Goal: Task Accomplishment & Management: Use online tool/utility

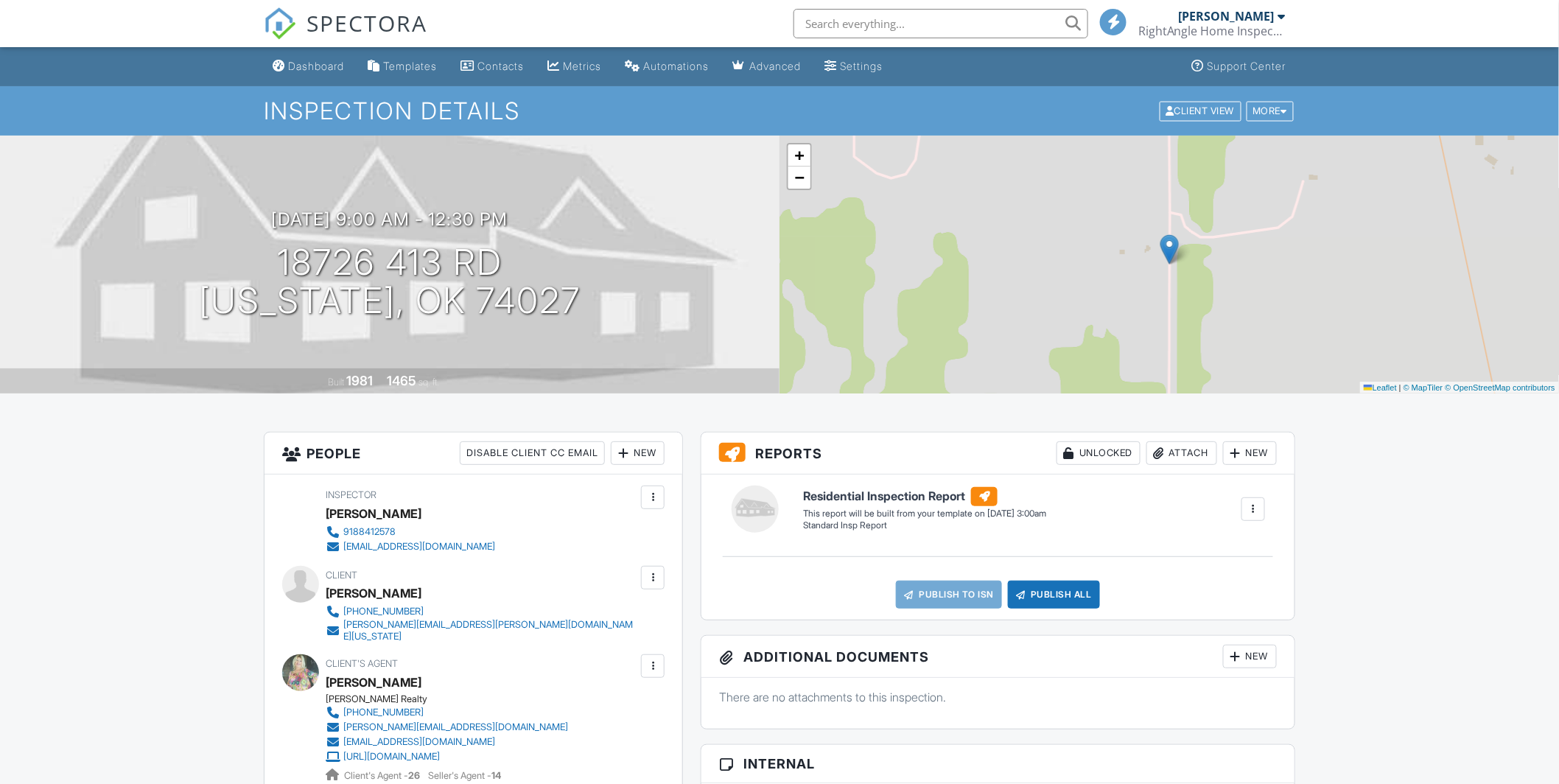
click at [1253, 502] on div at bounding box center [1253, 509] width 15 height 15
click at [1218, 552] on div "Build Now" at bounding box center [1223, 551] width 71 height 18
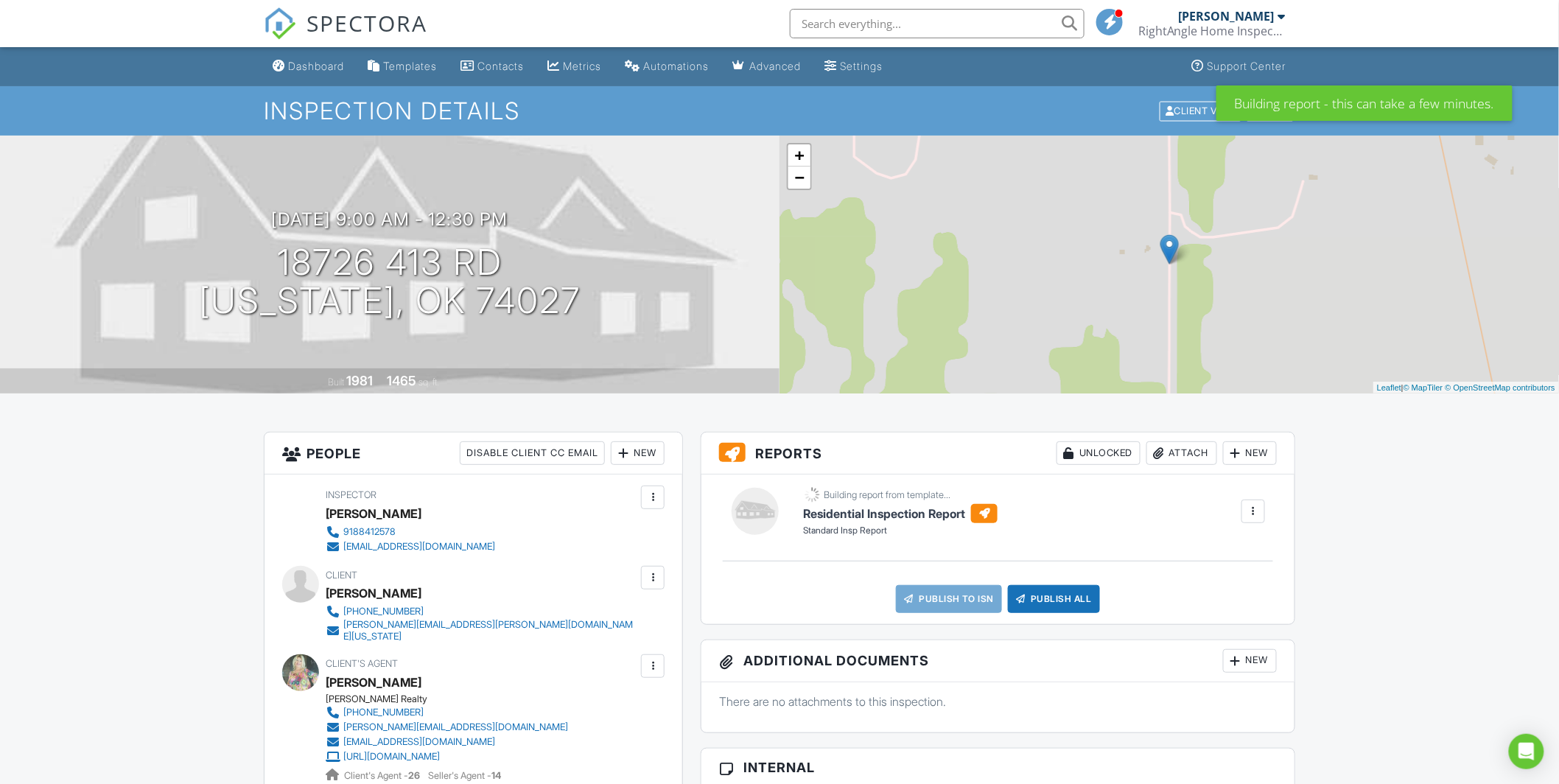
click at [1107, 21] on span at bounding box center [1110, 21] width 15 height 1
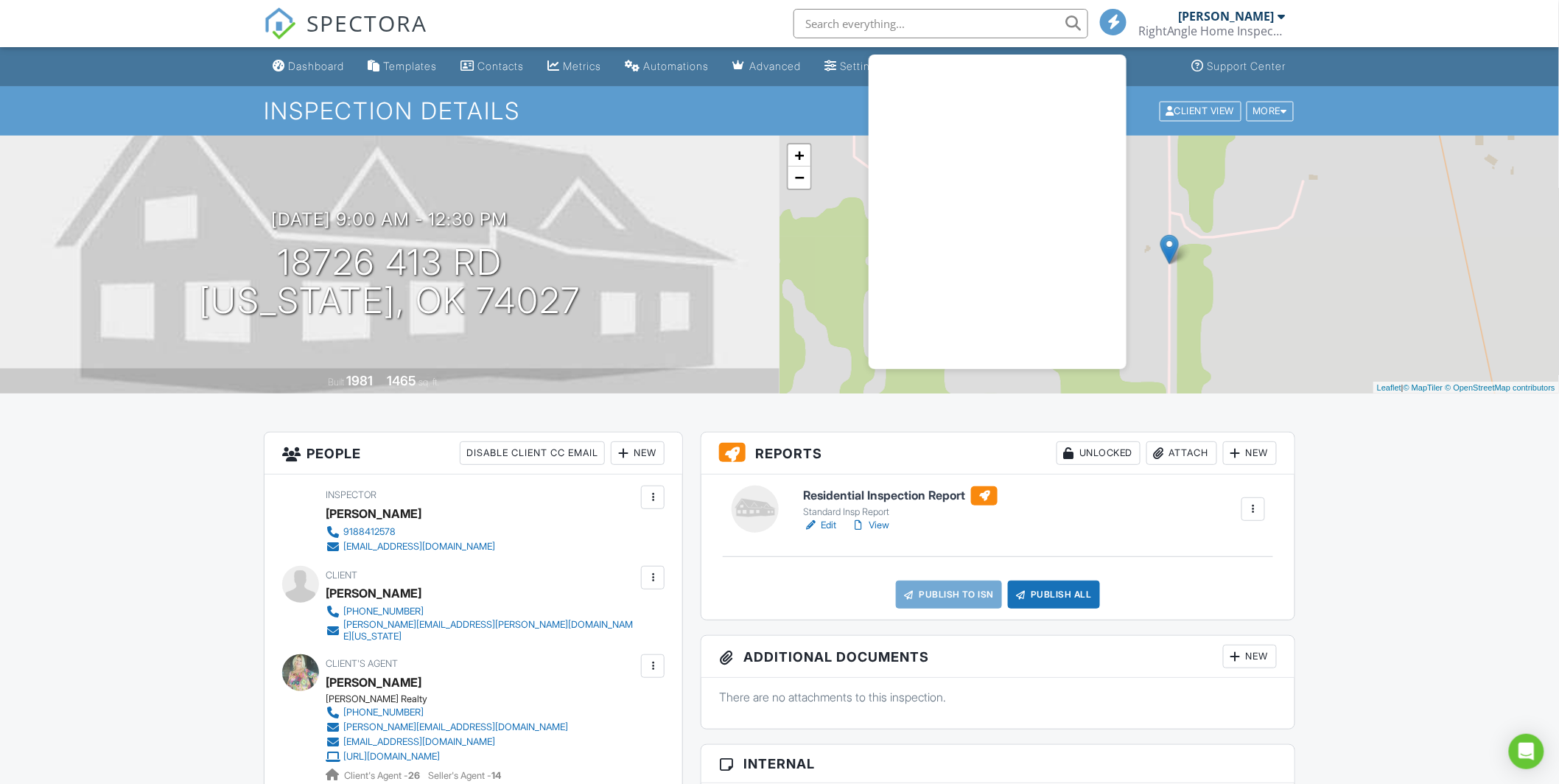
click at [828, 522] on link "Edit" at bounding box center [820, 525] width 33 height 15
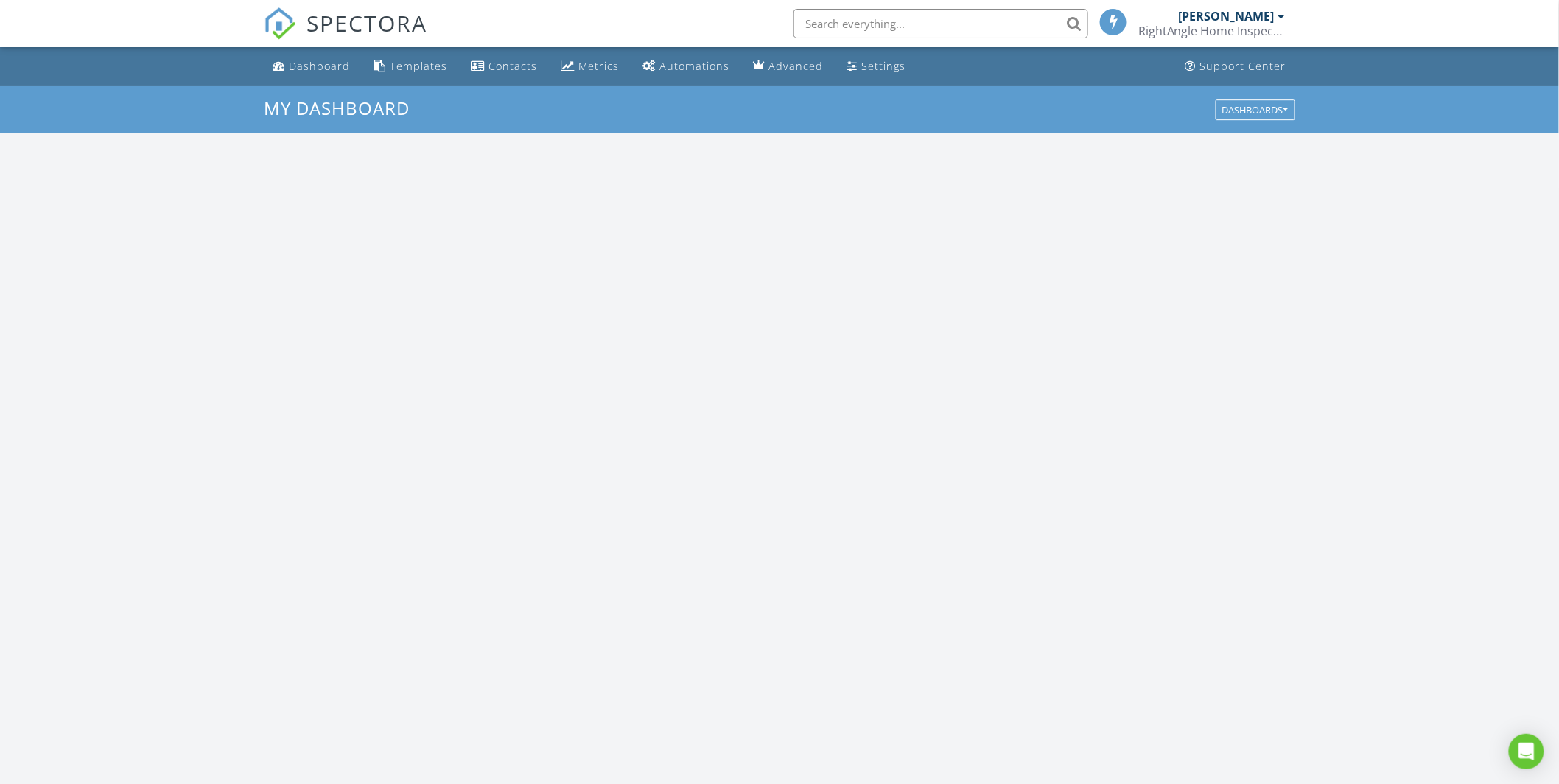
scroll to position [1366, 1585]
